Goal: Information Seeking & Learning: Learn about a topic

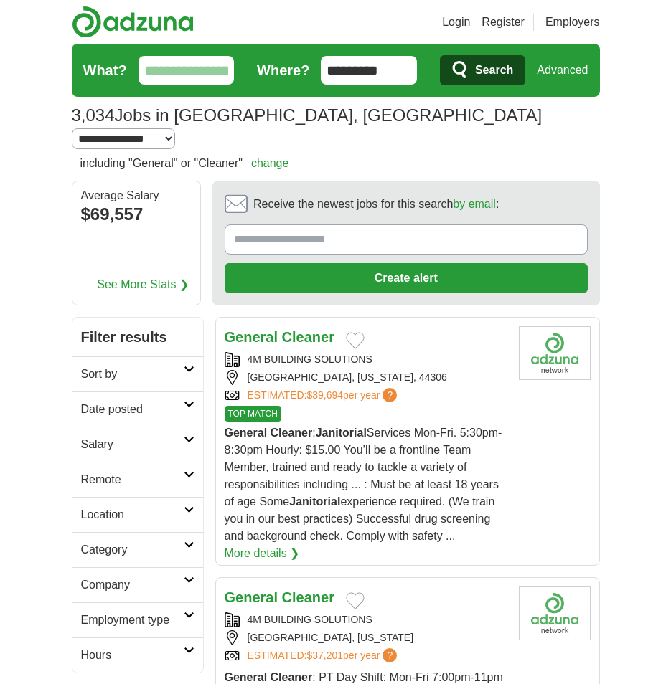
click at [186, 70] on input "What?" at bounding box center [186, 70] width 96 height 29
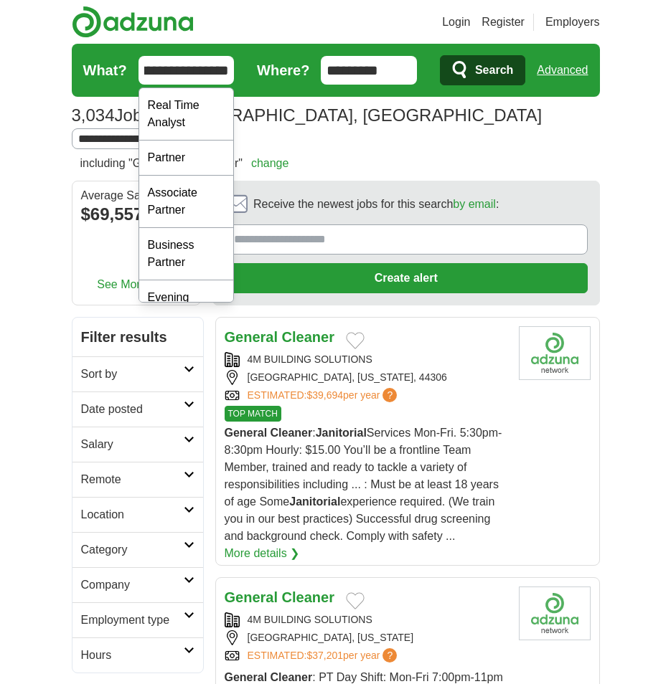
scroll to position [0, 32]
type input "**********"
click at [440, 55] on button "Search" at bounding box center [482, 70] width 85 height 30
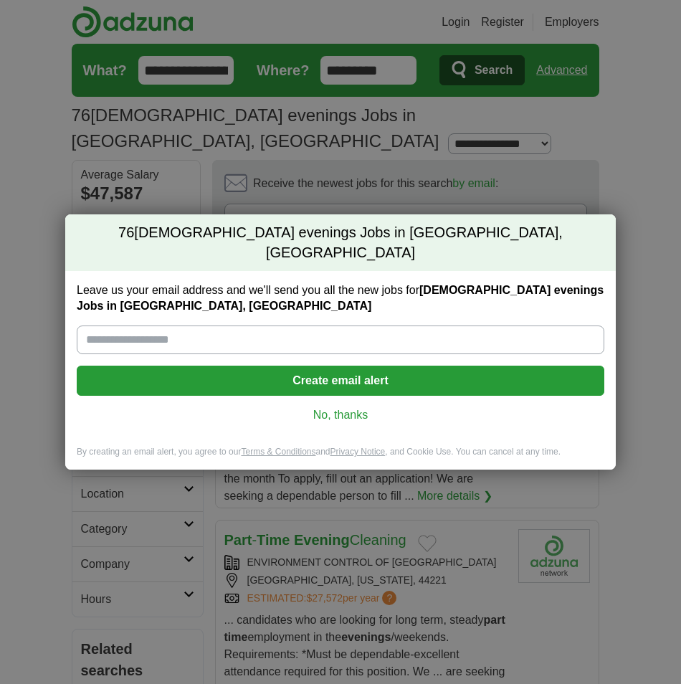
click at [343, 410] on link "No, thanks" at bounding box center [340, 415] width 505 height 16
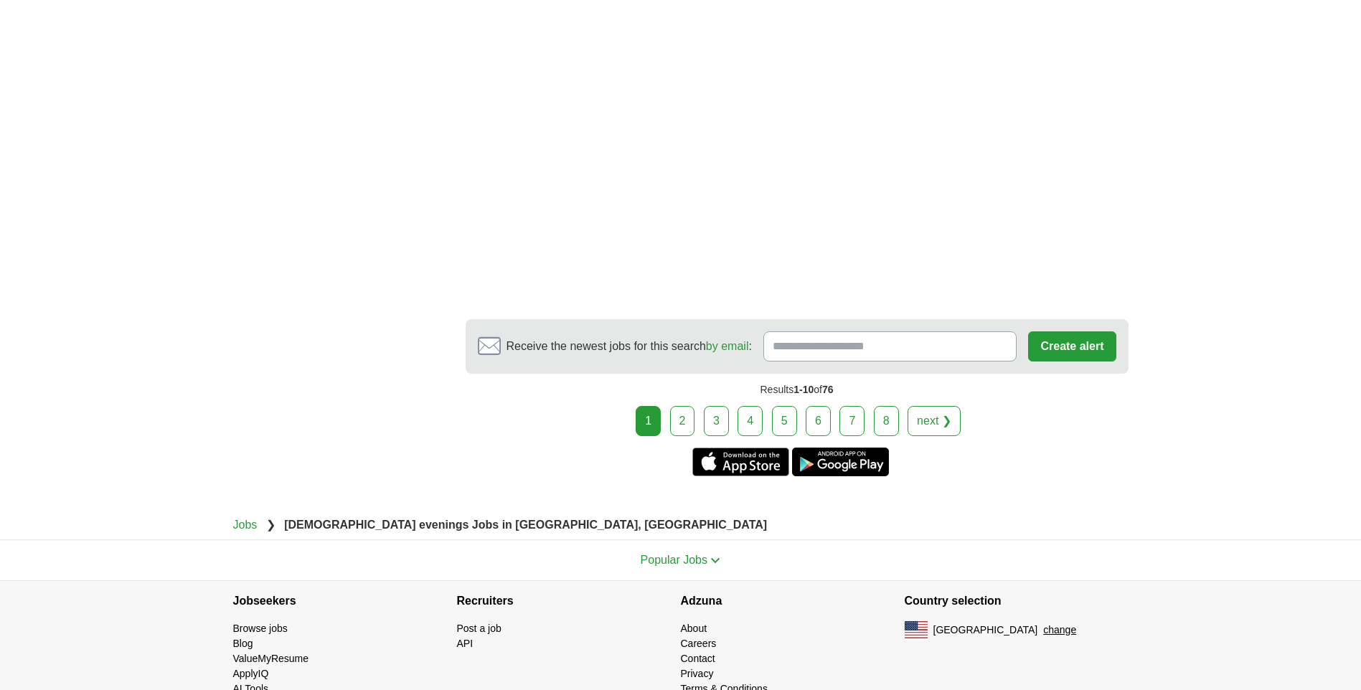
scroll to position [2588, 0]
click at [681, 405] on link "2" at bounding box center [682, 420] width 25 height 30
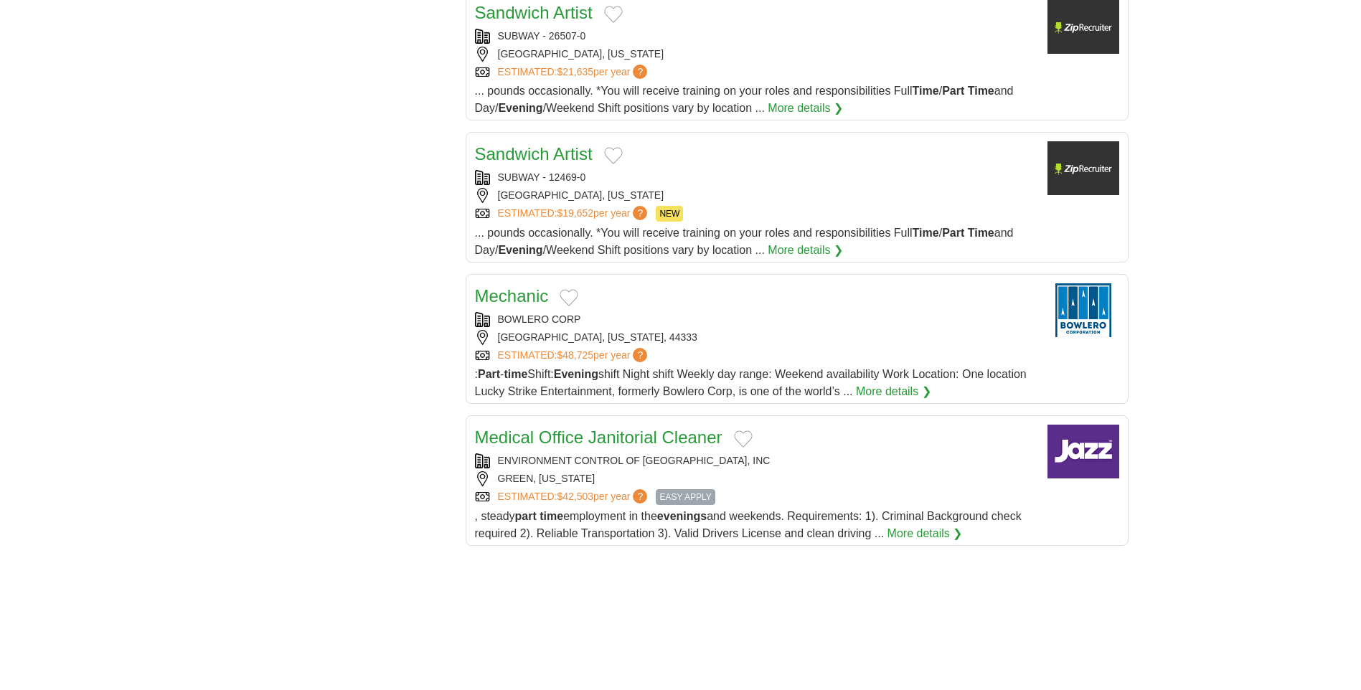
scroll to position [1291, 0]
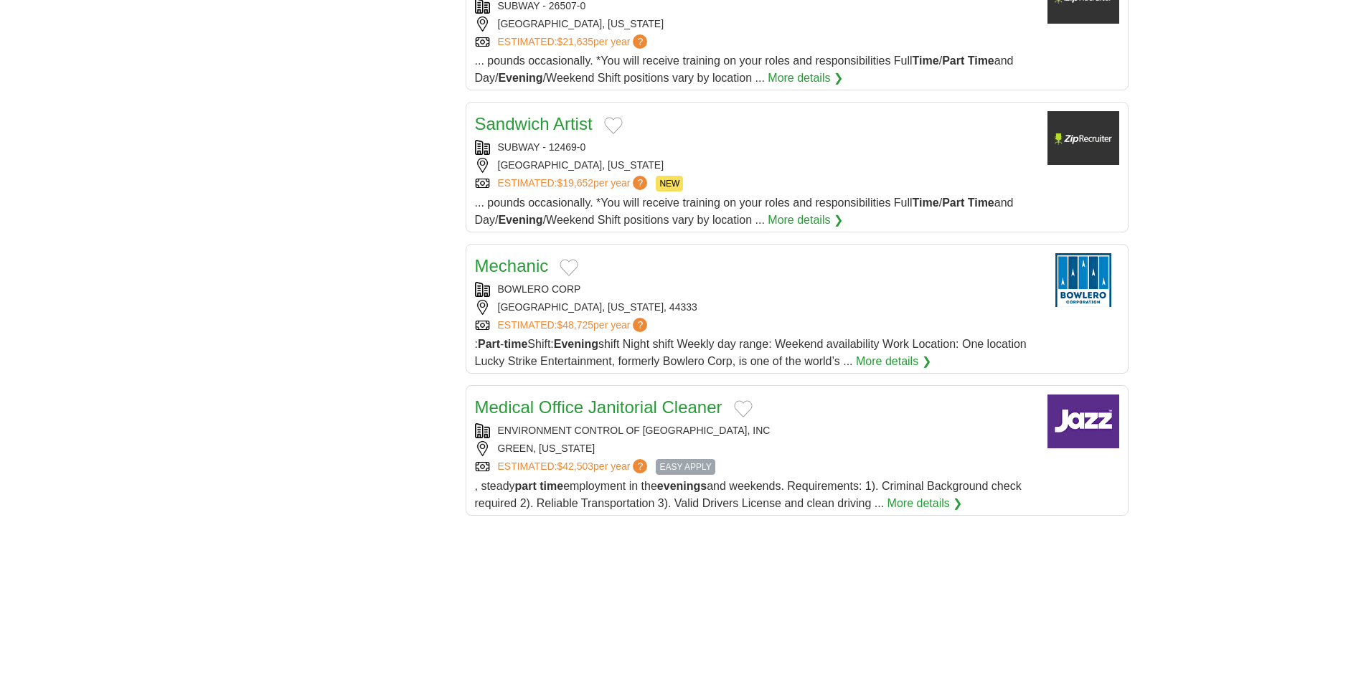
click at [790, 441] on div "GREEN, OHIO" at bounding box center [755, 448] width 561 height 15
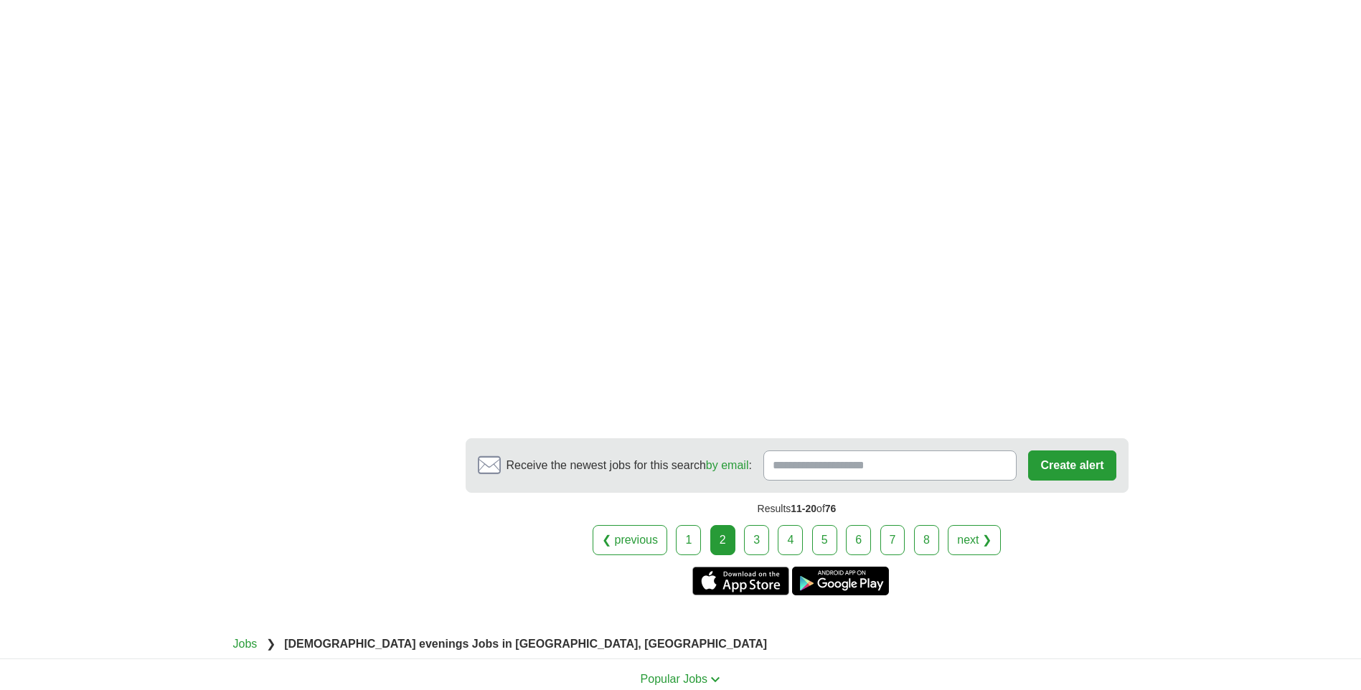
scroll to position [2223, 0]
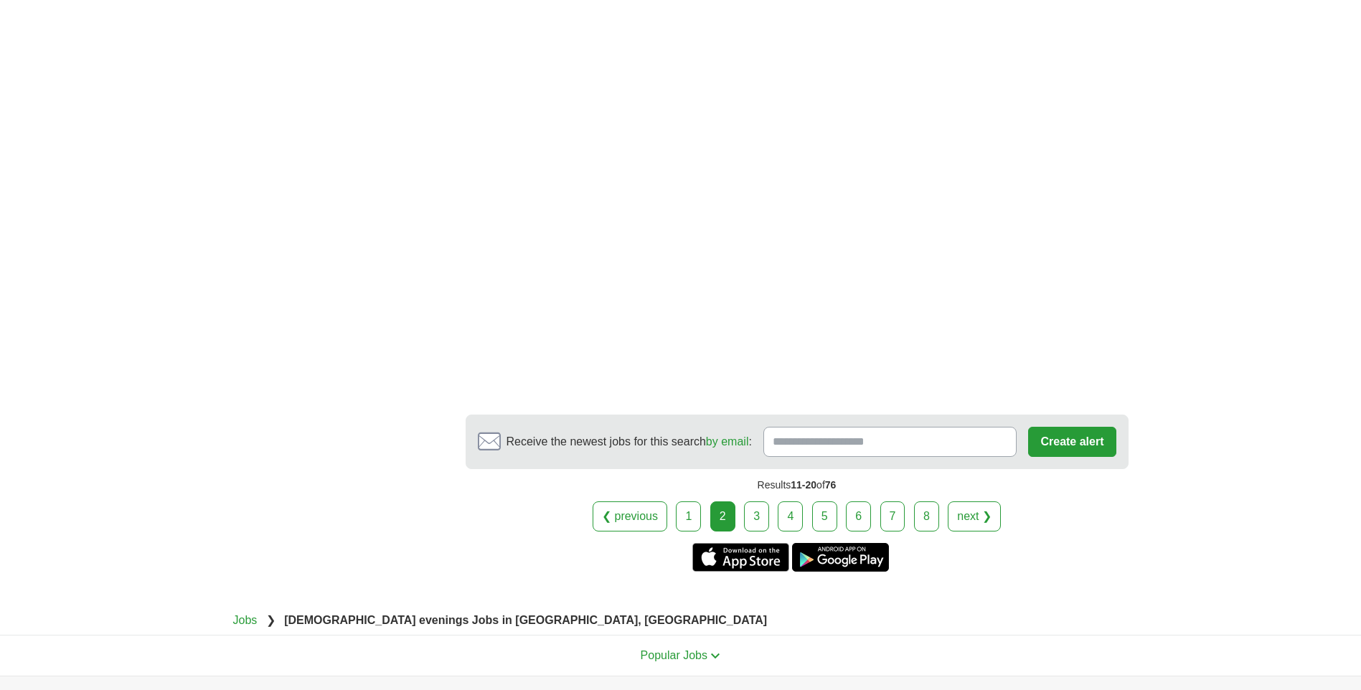
click at [752, 501] on link "3" at bounding box center [756, 516] width 25 height 30
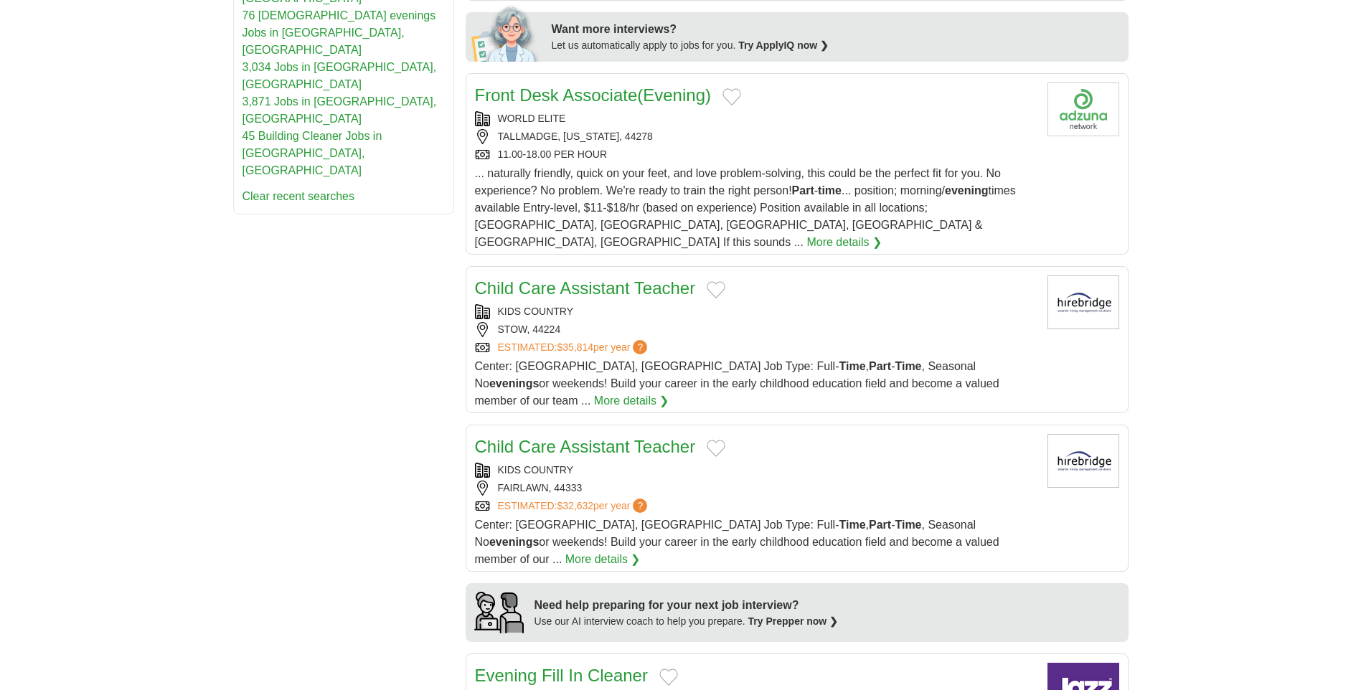
scroll to position [789, 0]
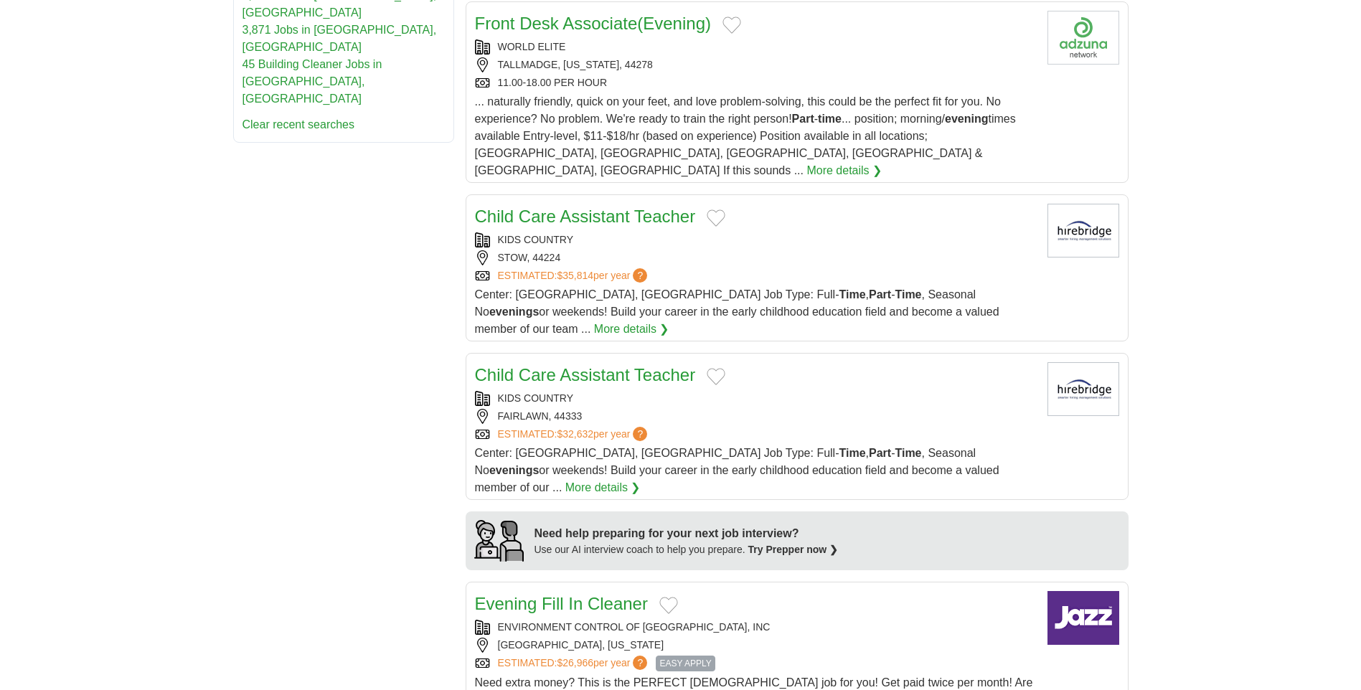
click at [805, 638] on div "AKRON, OHIO" at bounding box center [755, 645] width 561 height 15
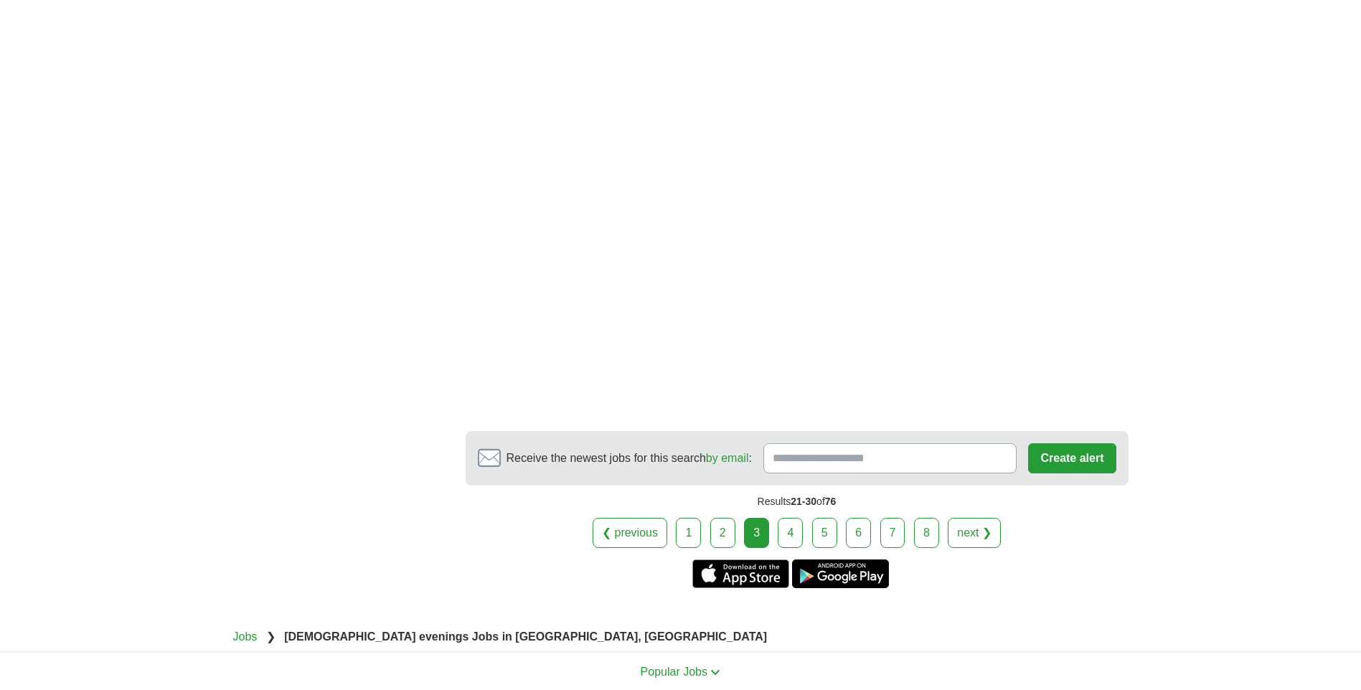
scroll to position [2654, 0]
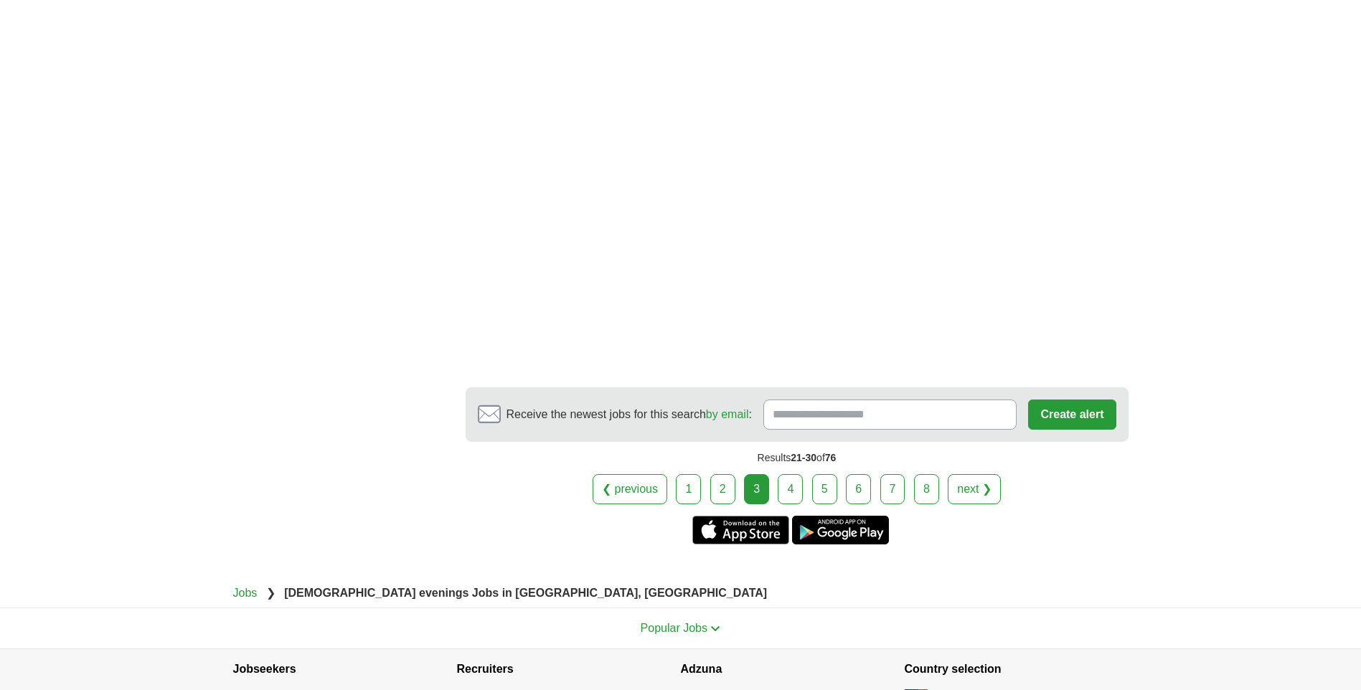
click at [791, 474] on link "4" at bounding box center [789, 489] width 25 height 30
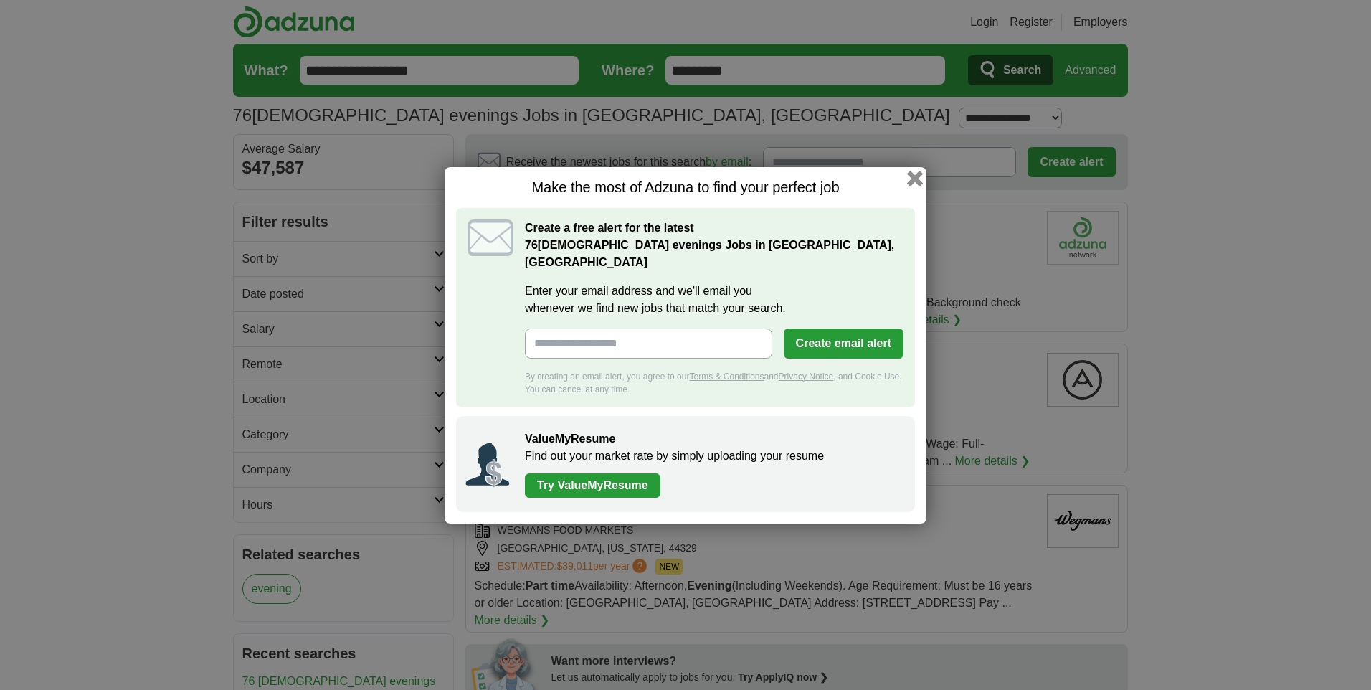
click at [918, 185] on button "button" at bounding box center [915, 178] width 16 height 16
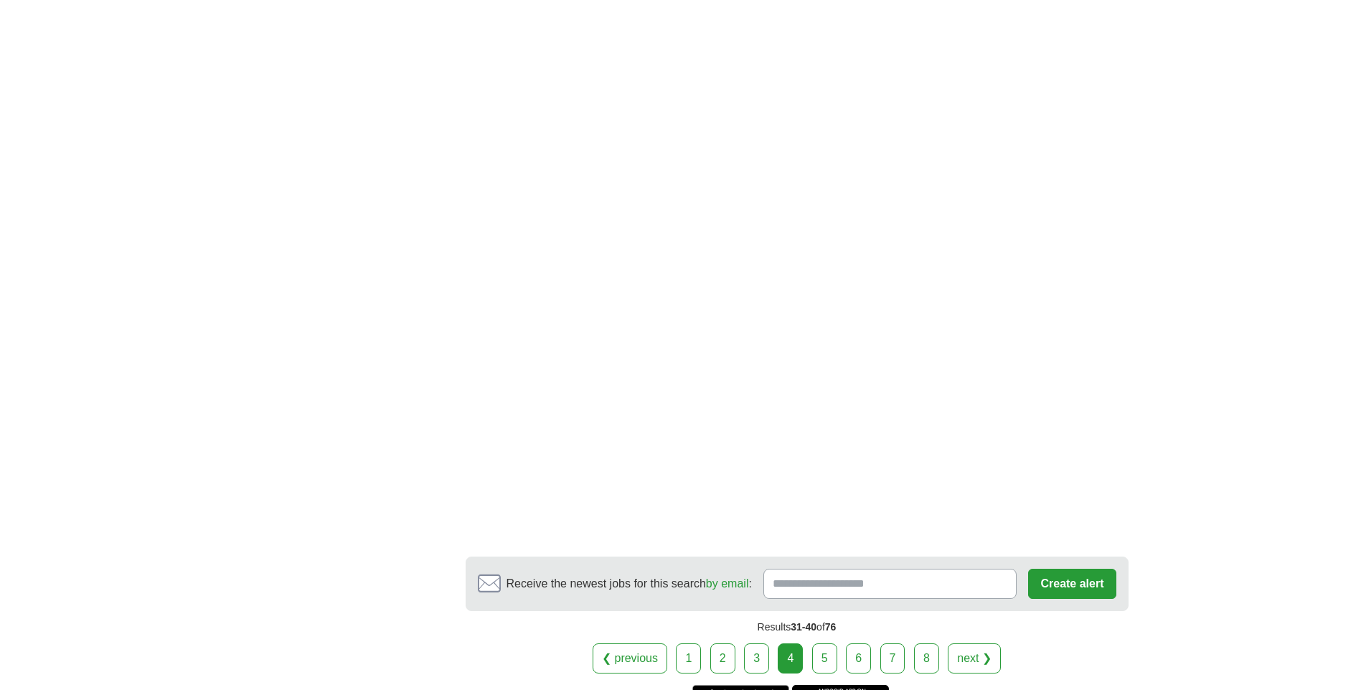
scroll to position [2367, 0]
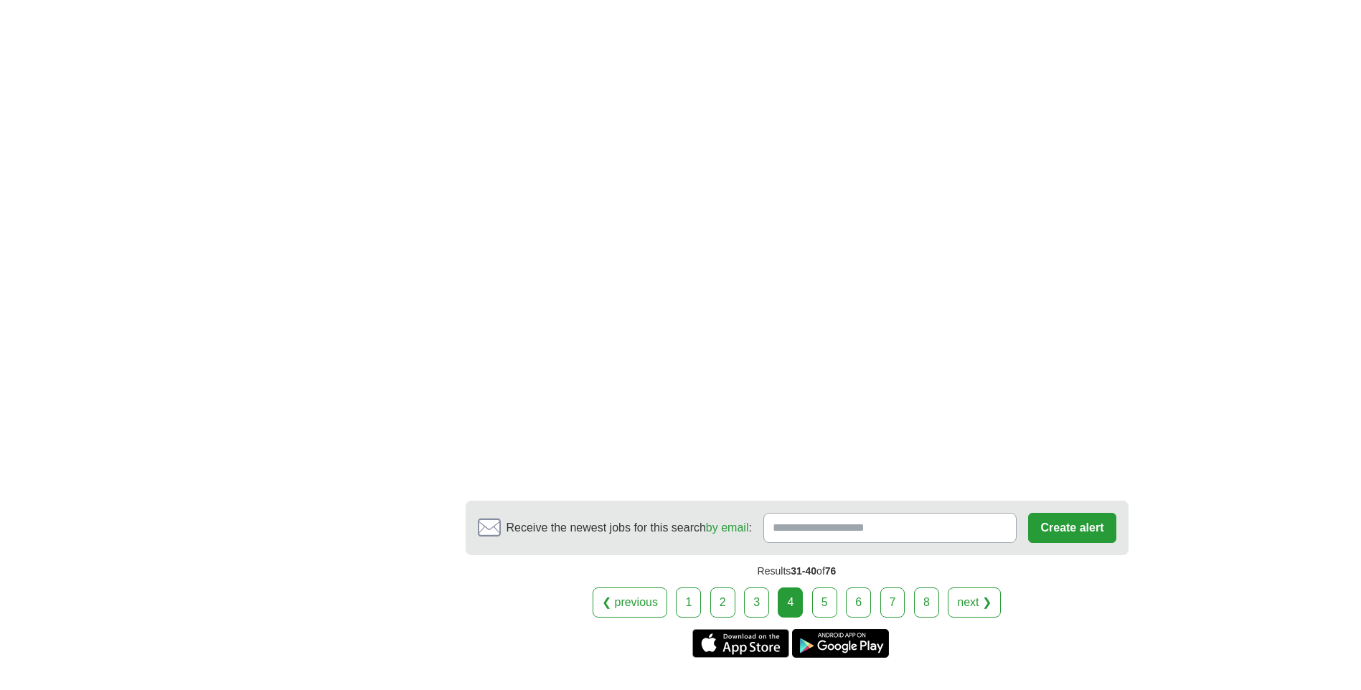
click at [830, 587] on link "5" at bounding box center [824, 602] width 25 height 30
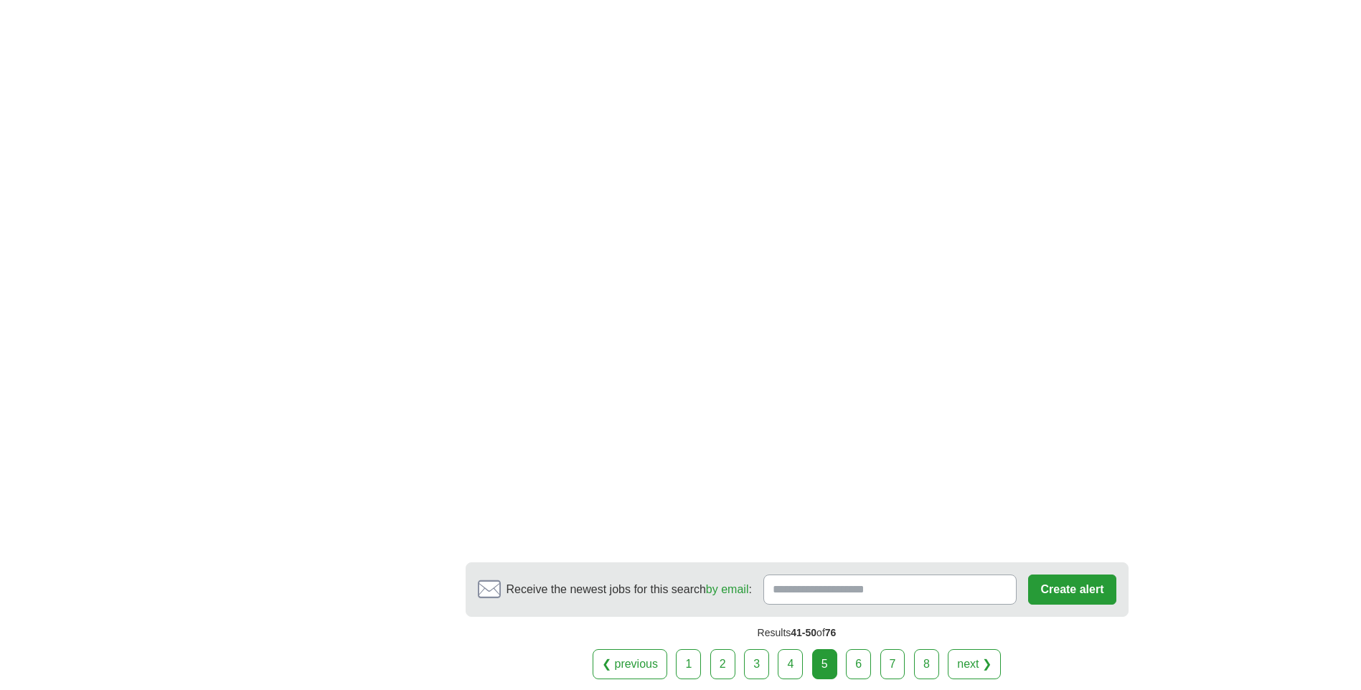
scroll to position [2358, 0]
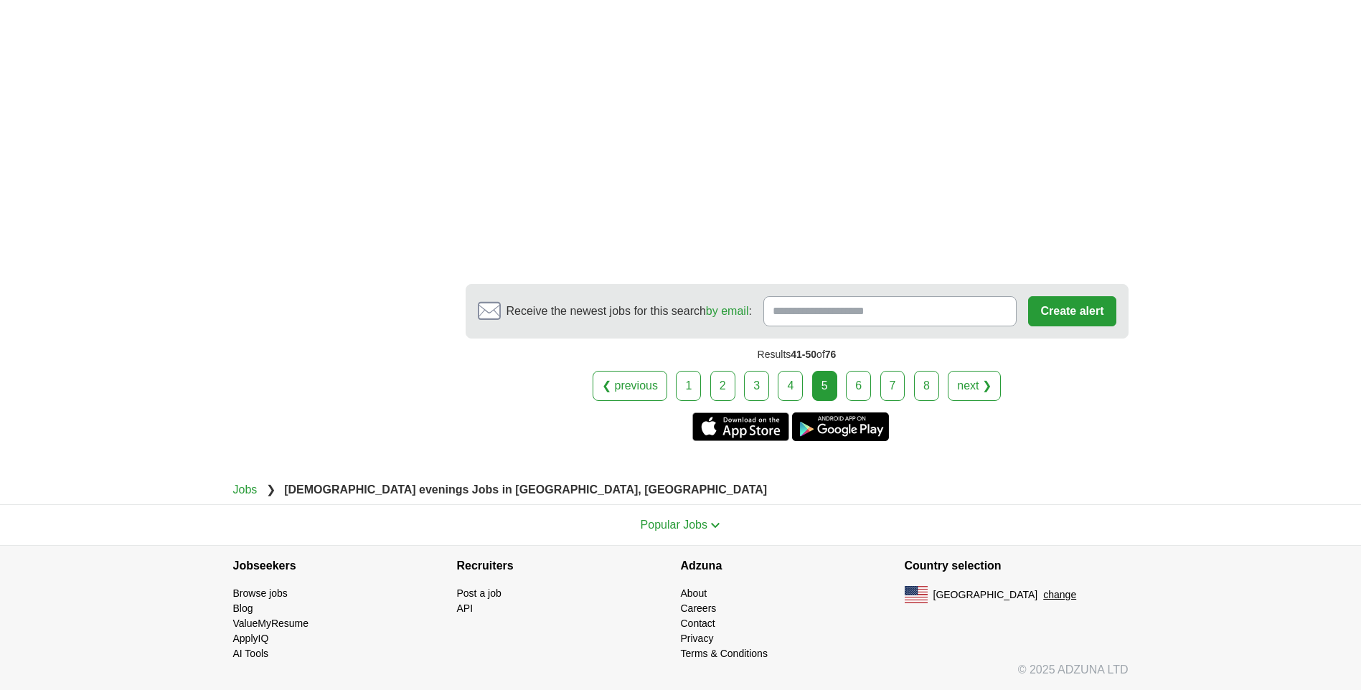
click at [869, 393] on link "6" at bounding box center [858, 386] width 25 height 30
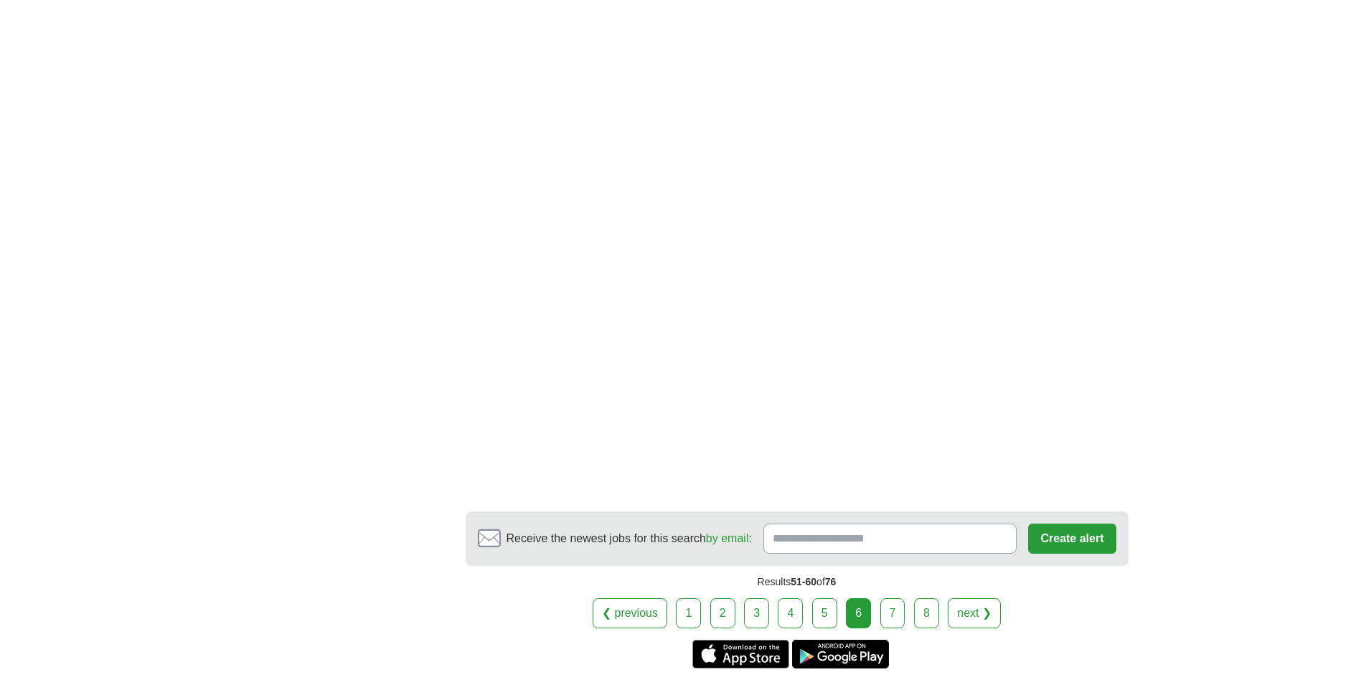
scroll to position [2008, 0]
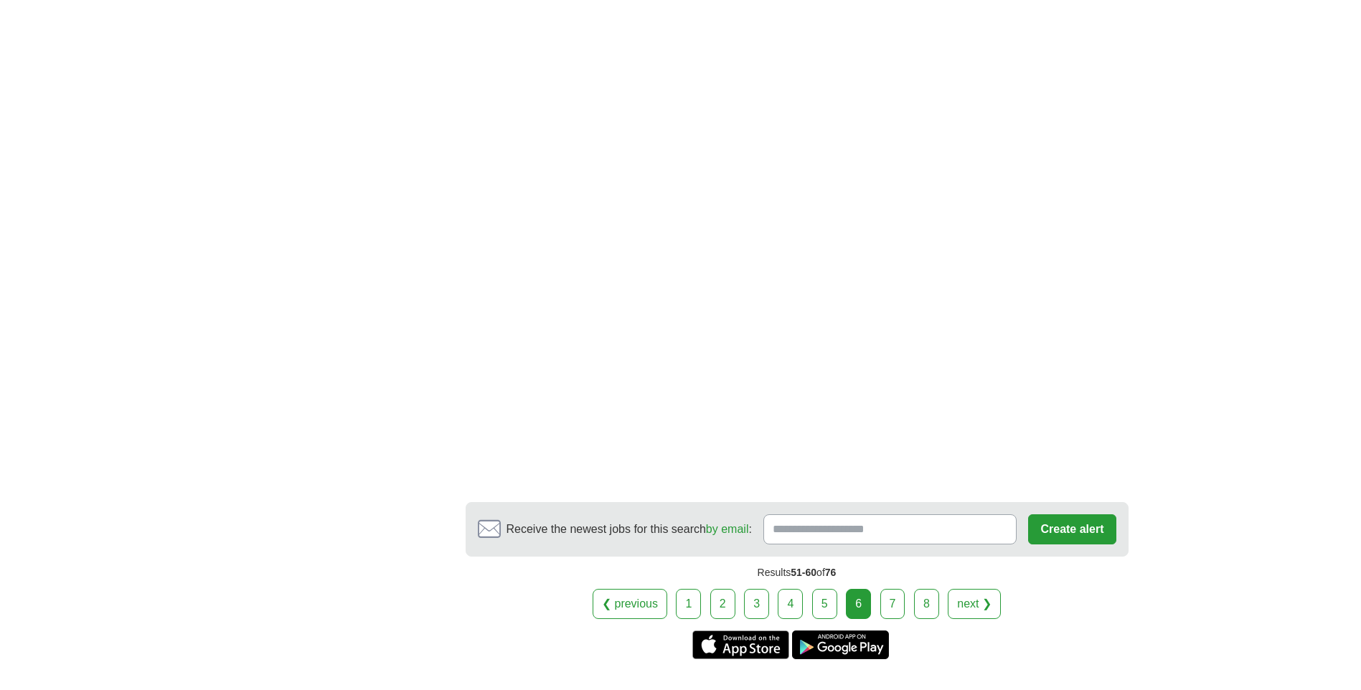
click at [900, 614] on link "7" at bounding box center [892, 604] width 25 height 30
